Goal: Task Accomplishment & Management: Use online tool/utility

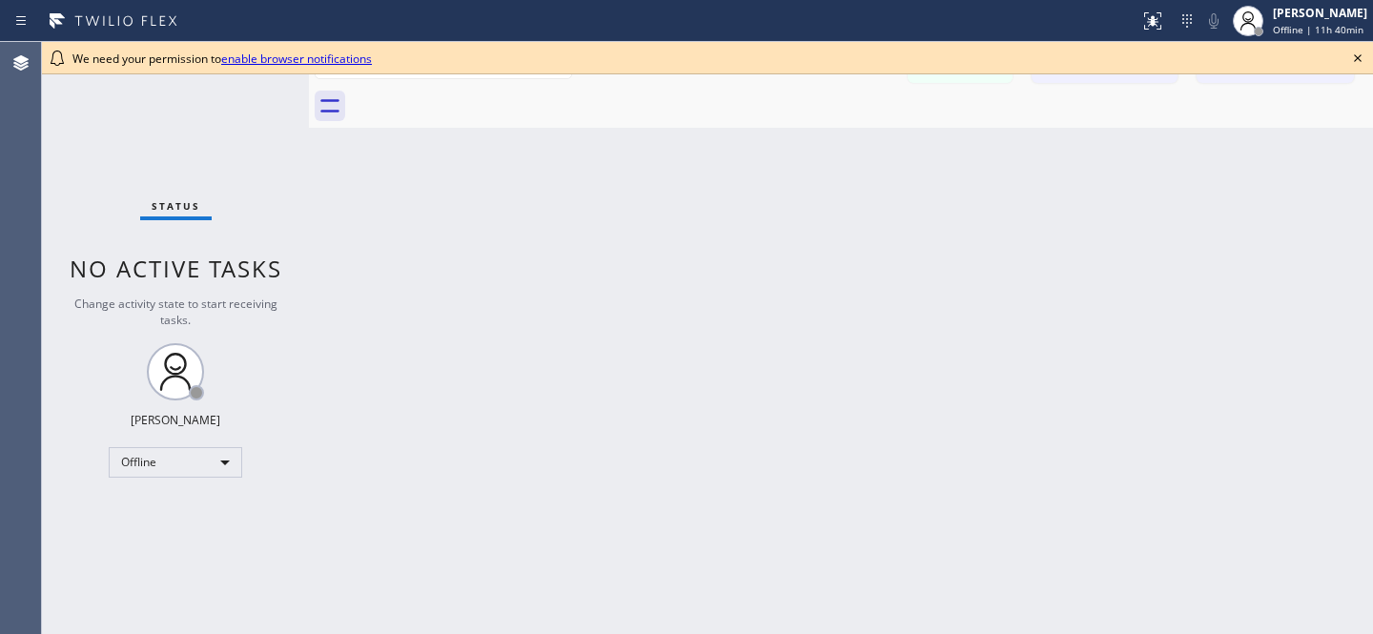
click at [1357, 54] on icon at bounding box center [1358, 58] width 23 height 23
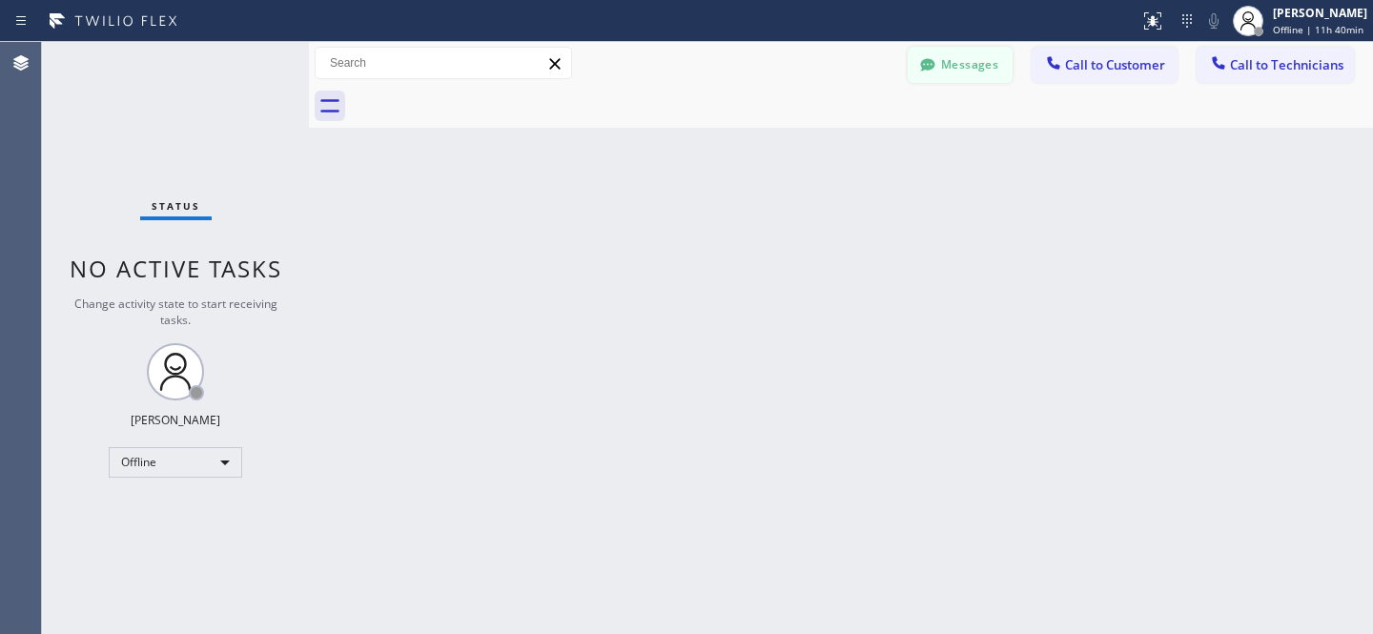
click at [933, 74] on div at bounding box center [927, 66] width 23 height 23
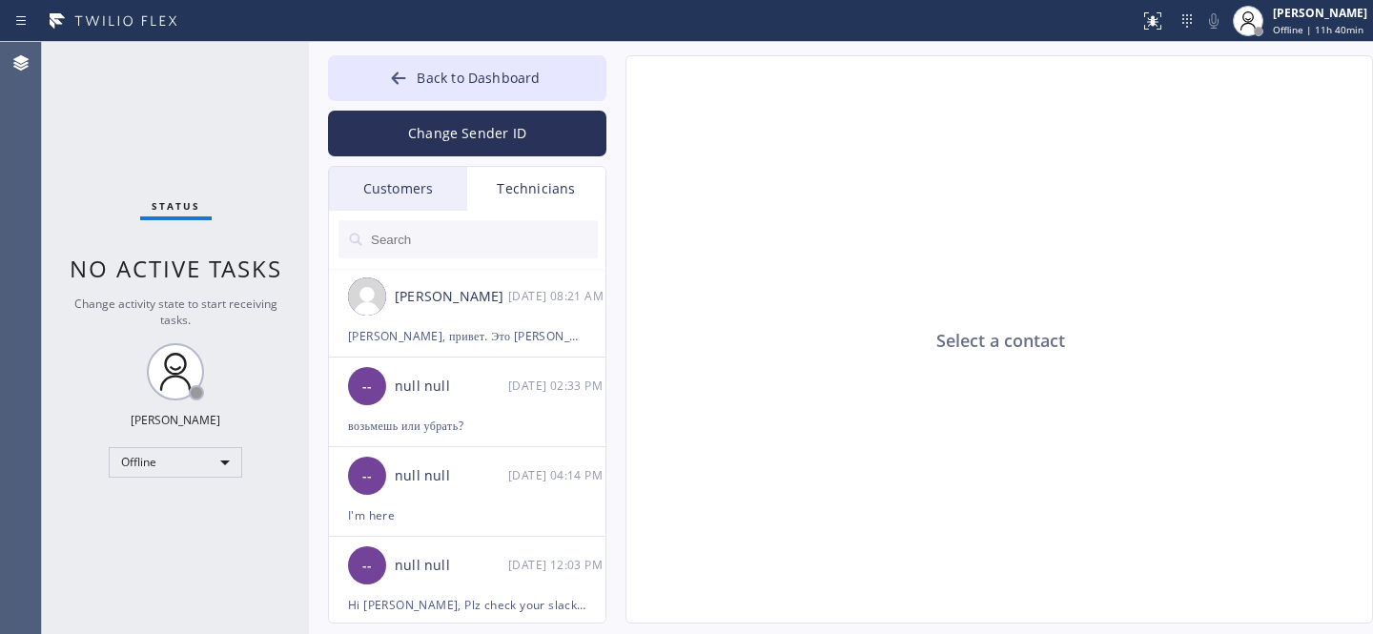
click at [406, 200] on div "Customers" at bounding box center [398, 189] width 138 height 44
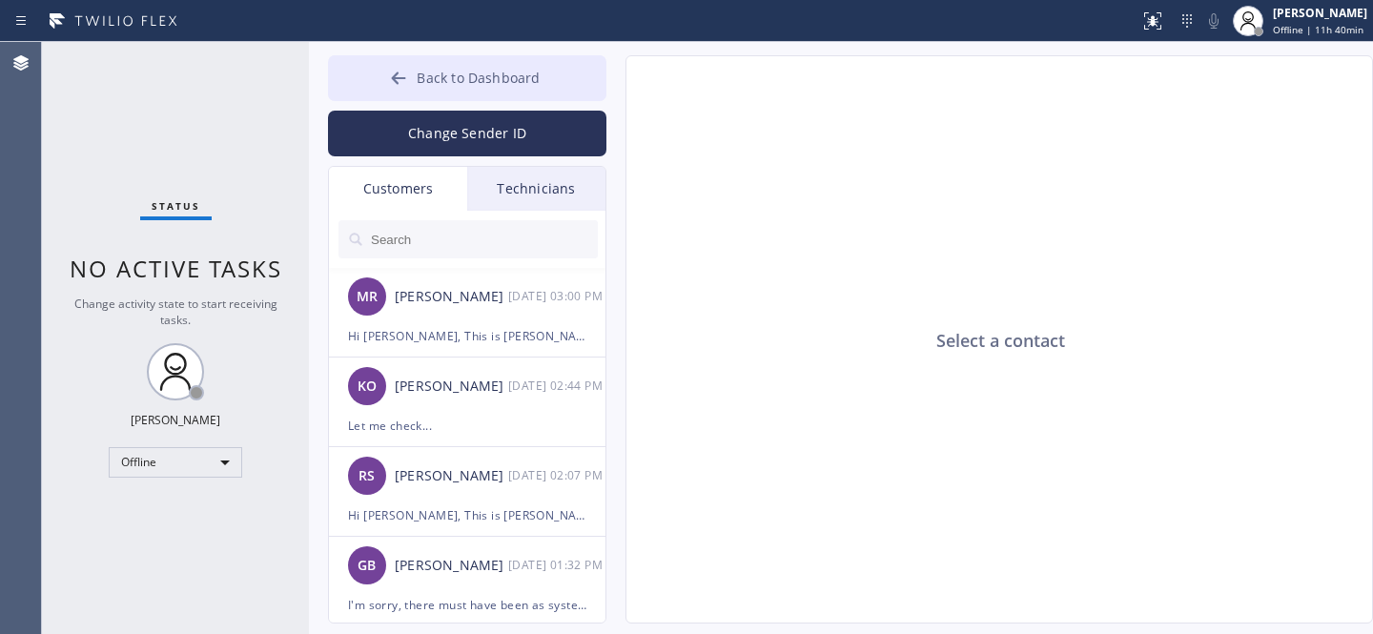
click at [410, 79] on div at bounding box center [398, 80] width 23 height 23
